Goal: Find specific page/section: Find specific page/section

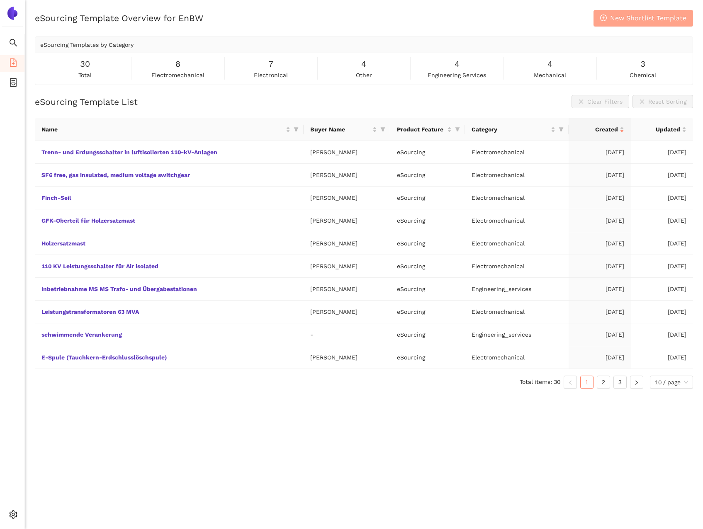
click at [613, 16] on span "New Shortlist Template" at bounding box center [648, 18] width 76 height 10
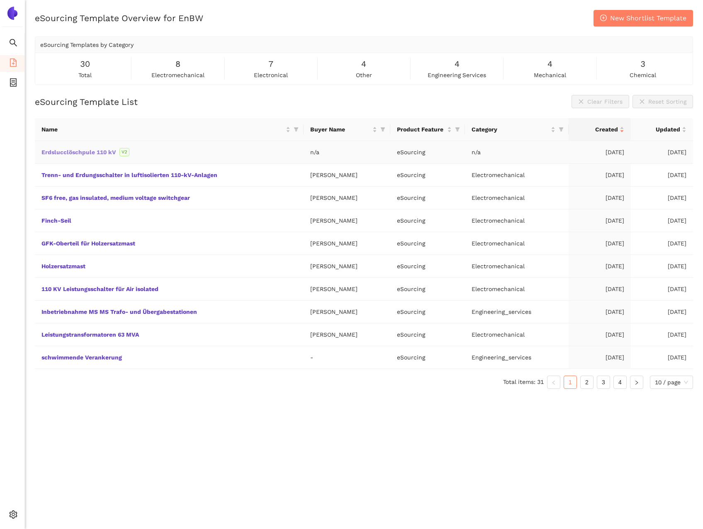
click at [0, 0] on link "Erdslucclöschpule 110 kV" at bounding box center [0, 0] width 0 height 0
click at [645, 15] on span "New Shortlist Template" at bounding box center [648, 18] width 76 height 10
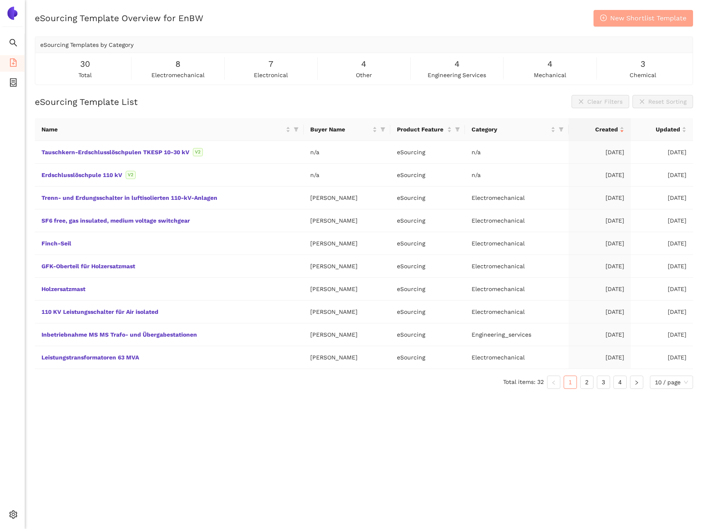
click at [616, 22] on span "New Shortlist Template" at bounding box center [648, 18] width 76 height 10
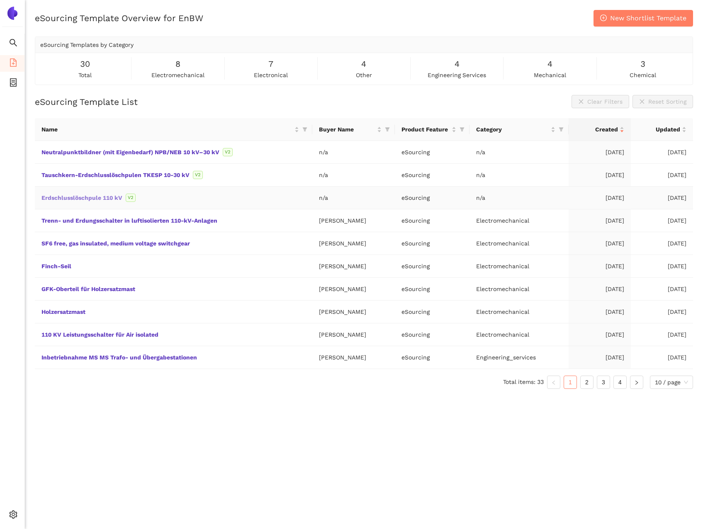
click at [0, 0] on link "Erdschlusslöschpule 110 kV" at bounding box center [0, 0] width 0 height 0
click at [0, 0] on link "Tauschkern-Erdschlusslöschpulen TKESP 10-30 kV" at bounding box center [0, 0] width 0 height 0
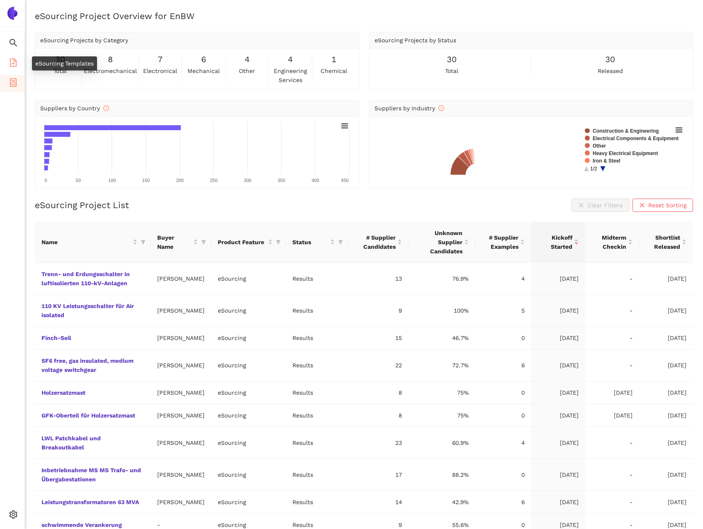
click at [15, 64] on icon "file-add" at bounding box center [13, 62] width 8 height 8
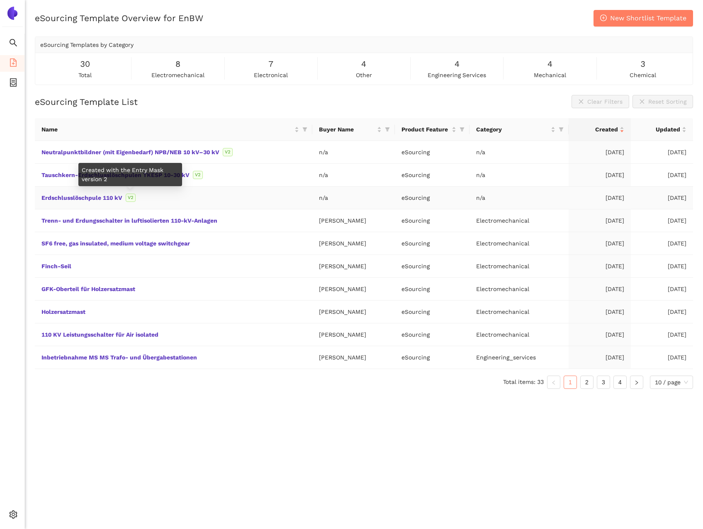
click at [127, 200] on span "V2" at bounding box center [131, 198] width 10 height 8
click at [103, 202] on div "Erdschlusslöschpule 110 kV V2" at bounding box center [173, 197] width 264 height 9
click at [0, 0] on link "Erdschlusslöschpule 110 kV" at bounding box center [0, 0] width 0 height 0
click at [0, 0] on link "Tauschkern-Erdschlusslöschpulen TKESP 10-30 kV" at bounding box center [0, 0] width 0 height 0
click at [144, 146] on td "Neutralpunktbildner (mit Eigenbedarf) NPB/NEB 10 kV–30 kV V2" at bounding box center [173, 152] width 277 height 23
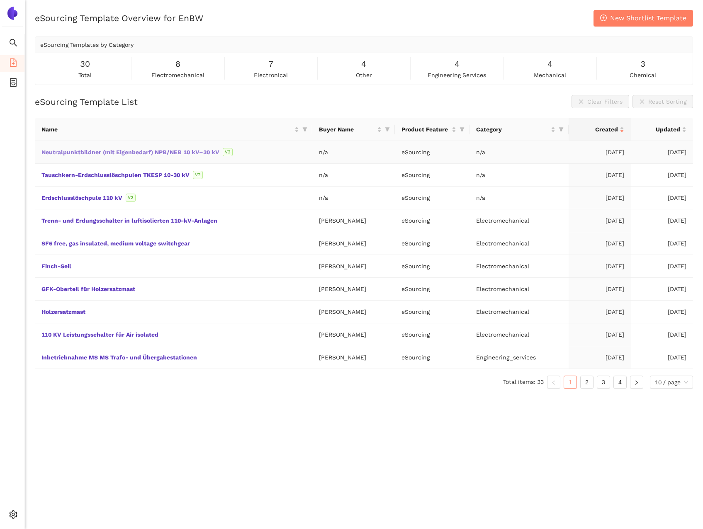
click at [0, 0] on link "Neutralpunktbildner (mit Eigenbedarf) NPB/NEB 10 kV–30 kV" at bounding box center [0, 0] width 0 height 0
click at [646, 20] on span "New Shortlist Template" at bounding box center [648, 18] width 76 height 10
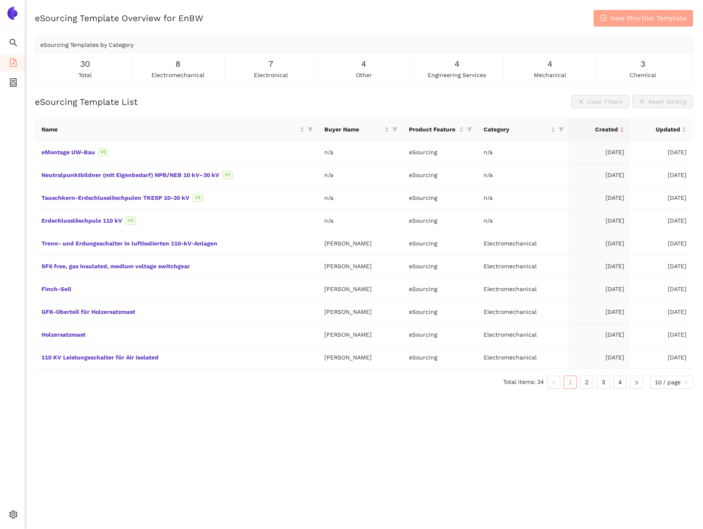
click at [654, 22] on span "New Shortlist Template" at bounding box center [648, 18] width 76 height 10
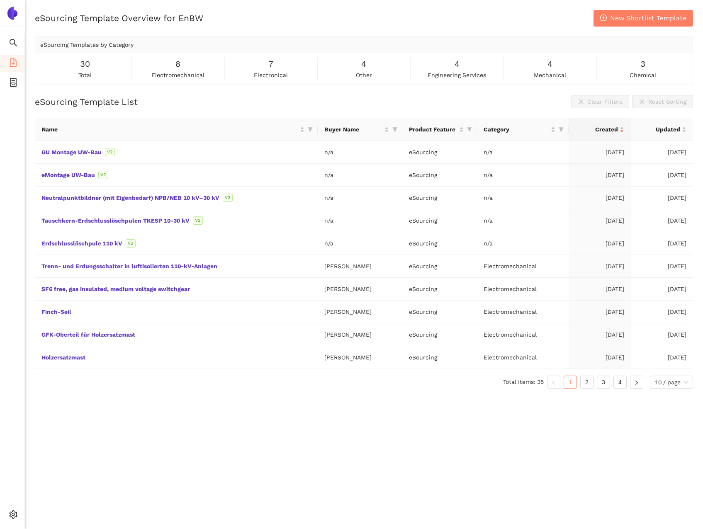
click at [433, 426] on div "eSourcing Template Overview for EnBW New Shortlist Template eSourcing Templates…" at bounding box center [364, 274] width 678 height 529
click at [647, 22] on span "New Shortlist Template" at bounding box center [648, 18] width 76 height 10
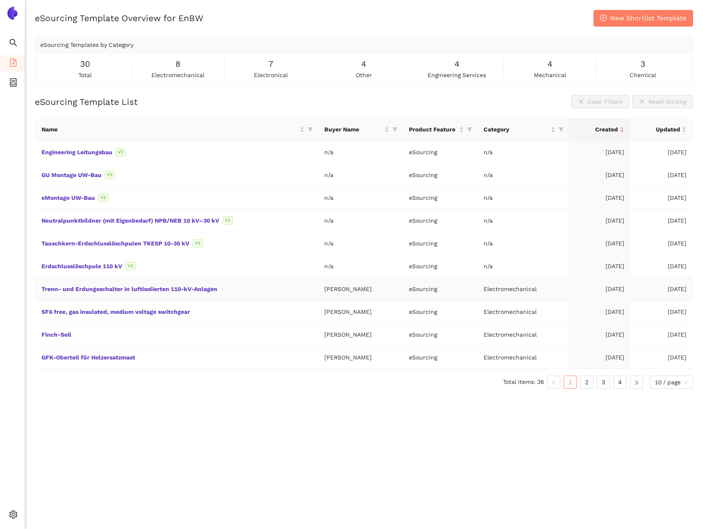
click at [104, 292] on td "Trenn- und Erdungsschalter in luftisolierten 110-kV-Anlagen" at bounding box center [176, 289] width 283 height 23
click at [0, 0] on link "Trenn- und Erdungsschalter in luftisolierten 110-kV-Anlagen" at bounding box center [0, 0] width 0 height 0
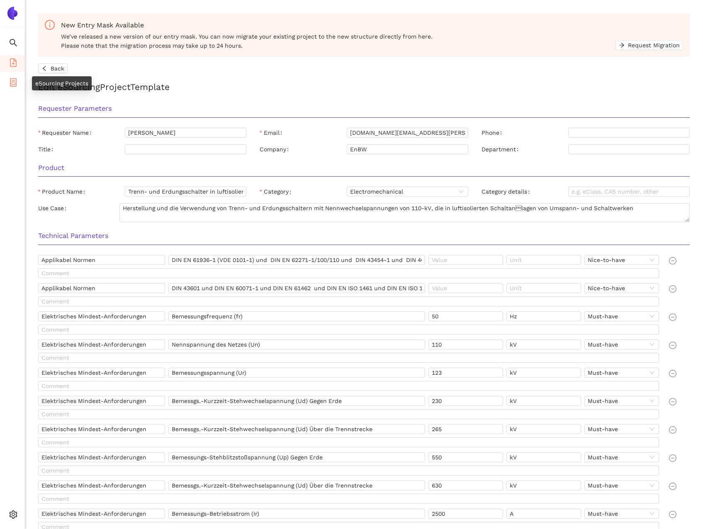
click at [15, 78] on span "container" at bounding box center [13, 83] width 8 height 17
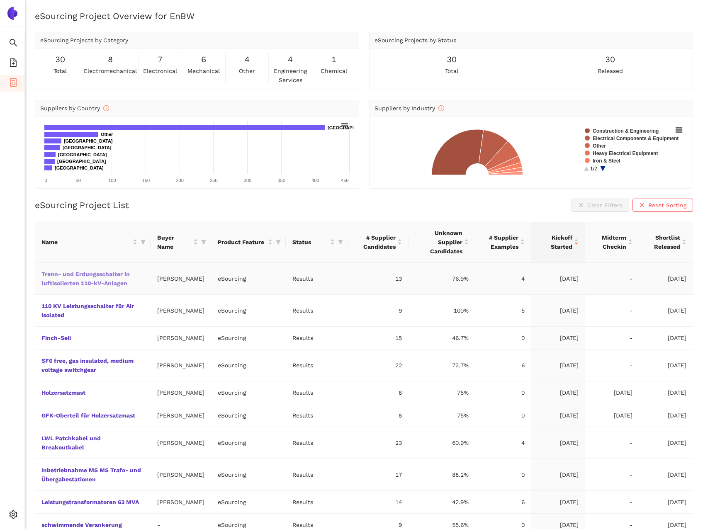
click at [0, 0] on link "Trenn- und Erdungsschalter in luftisolierten 110-kV-Anlagen" at bounding box center [0, 0] width 0 height 0
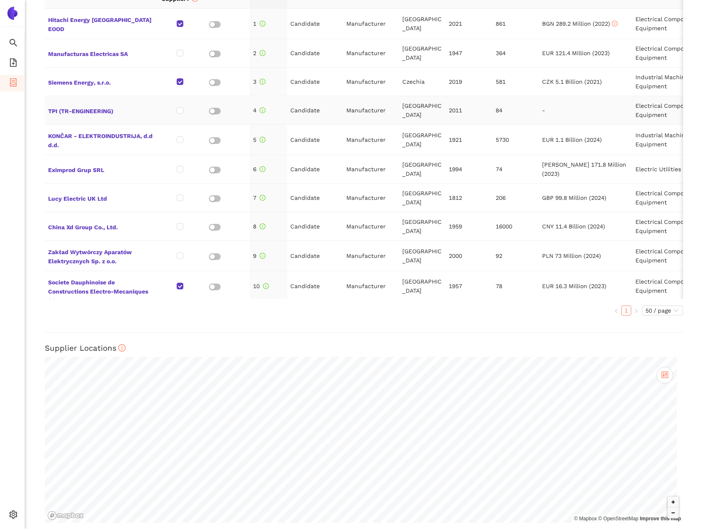
scroll to position [407, 0]
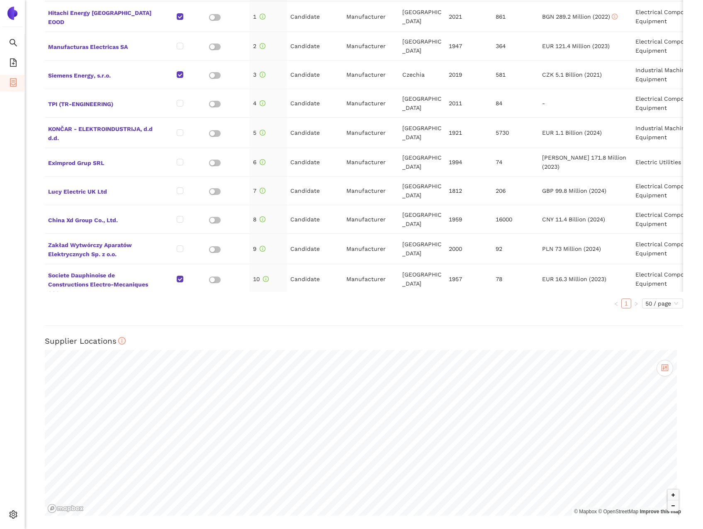
click at [13, 79] on icon "container" at bounding box center [13, 82] width 7 height 8
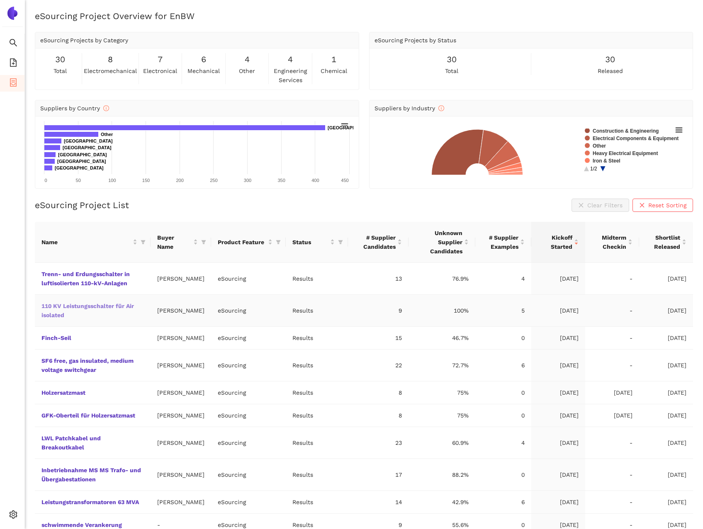
click at [0, 0] on link "110 KV Leistungsschalter für Air isolated" at bounding box center [0, 0] width 0 height 0
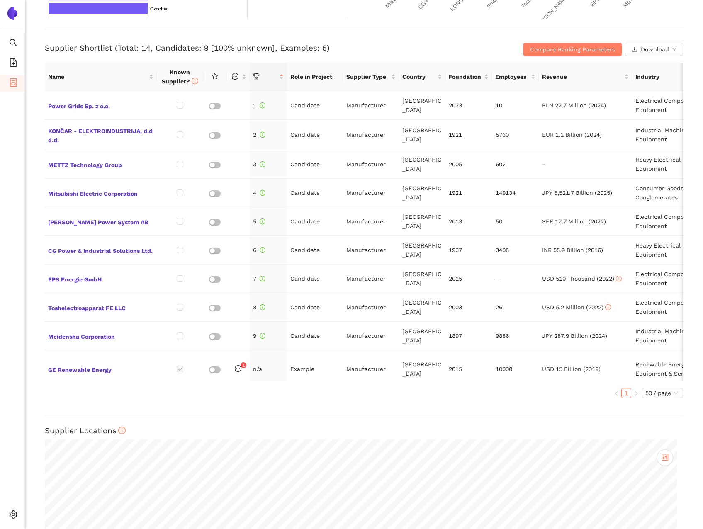
scroll to position [407, 0]
